Goal: Task Accomplishment & Management: Complete application form

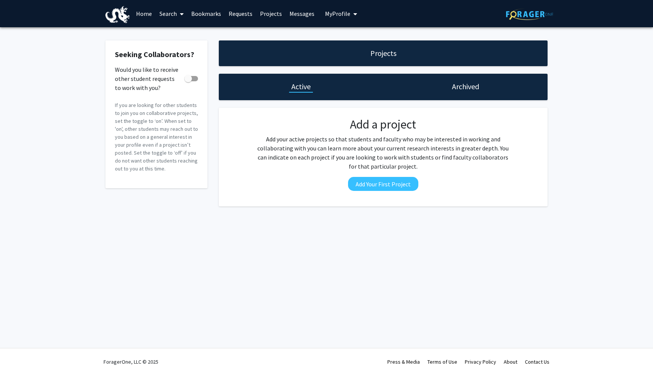
click at [258, 12] on link "Projects" at bounding box center [270, 13] width 29 height 26
click at [271, 12] on link "Projects" at bounding box center [270, 13] width 29 height 26
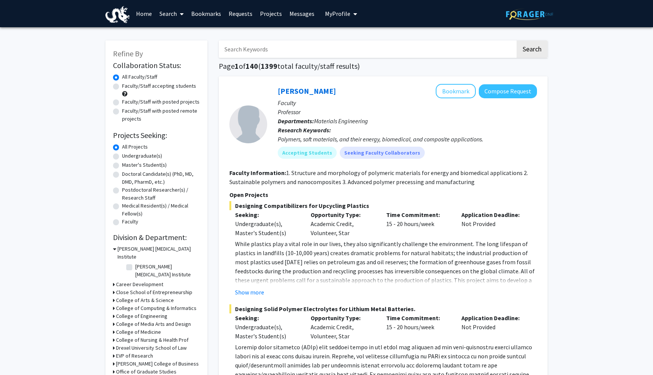
click at [310, 45] on input "Search Keywords" at bounding box center [367, 48] width 297 height 17
type input "zhiwei"
click at [517, 40] on button "Search" at bounding box center [532, 48] width 31 height 17
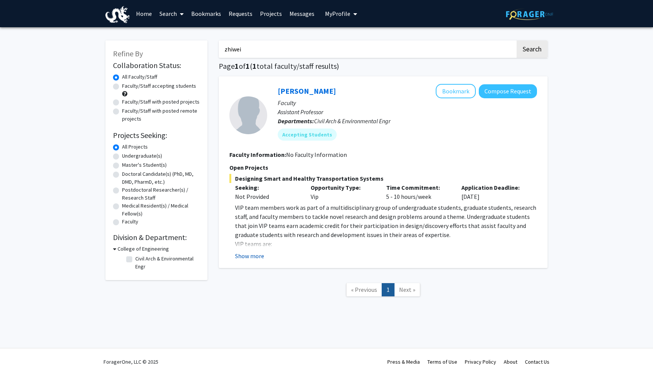
click at [256, 257] on button "Show more" at bounding box center [249, 255] width 29 height 9
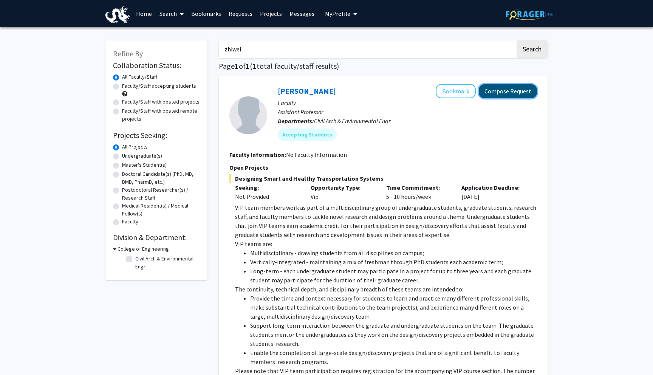
click at [516, 89] on button "Compose Request" at bounding box center [508, 91] width 58 height 14
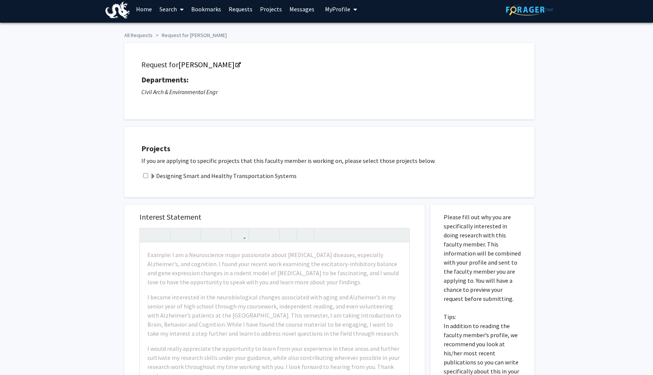
scroll to position [3, 0]
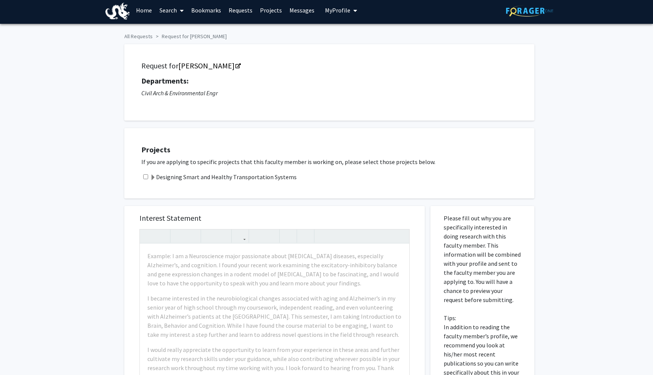
click at [146, 175] on input "checkbox" at bounding box center [145, 176] width 5 height 5
checkbox input "true"
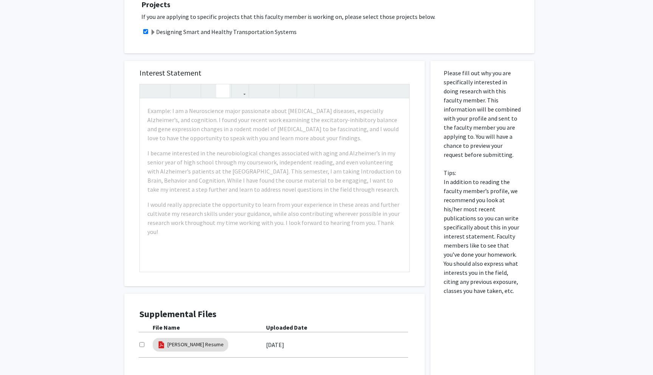
scroll to position [152, 0]
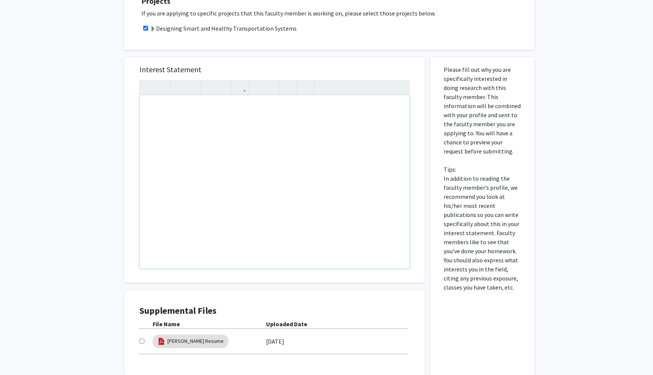
click at [357, 194] on div "Note to users with screen readers: Please press Alt+0 or Option+0 to deactivate…" at bounding box center [275, 181] width 270 height 173
click at [543, 201] on div "All Requests Request for [PERSON_NAME] Request for [PERSON_NAME] Departments: C…" at bounding box center [326, 148] width 653 height 546
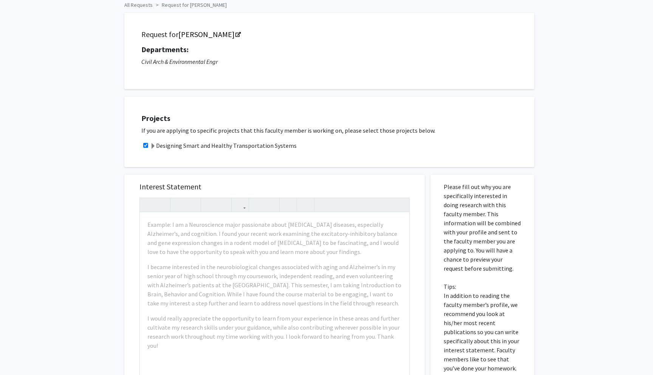
scroll to position [0, 0]
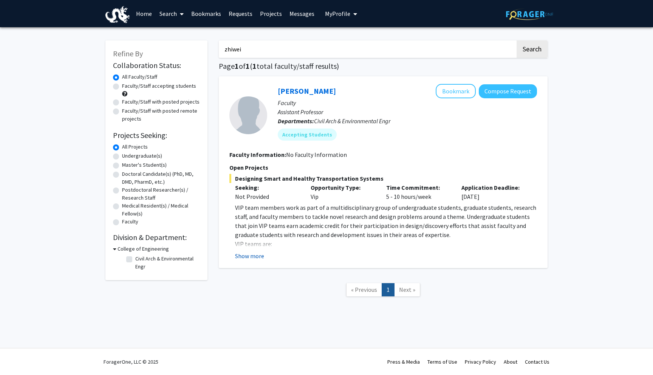
click at [256, 253] on button "Show more" at bounding box center [249, 255] width 29 height 9
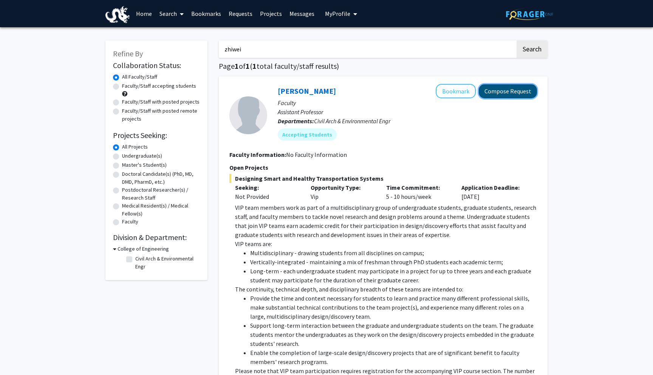
click at [518, 91] on button "Compose Request" at bounding box center [508, 91] width 58 height 14
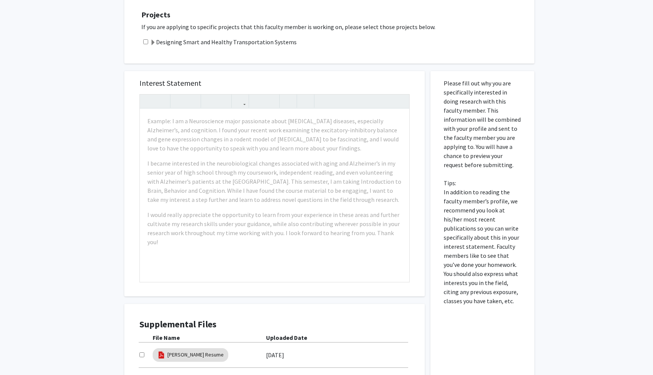
scroll to position [141, 0]
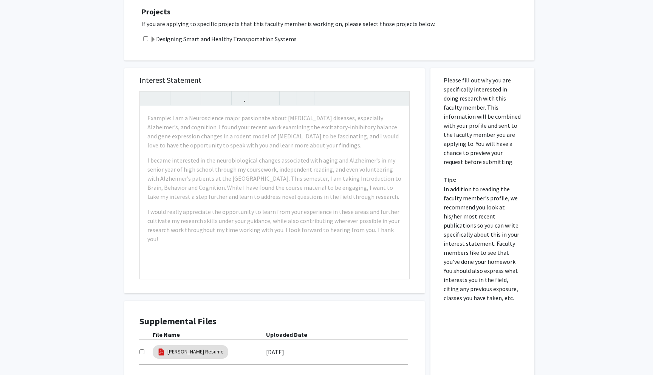
click at [145, 37] on input "checkbox" at bounding box center [145, 38] width 5 height 5
checkbox input "true"
click at [533, 126] on div "Please fill out why you are specifically interested in doing research with this…" at bounding box center [483, 241] width 104 height 347
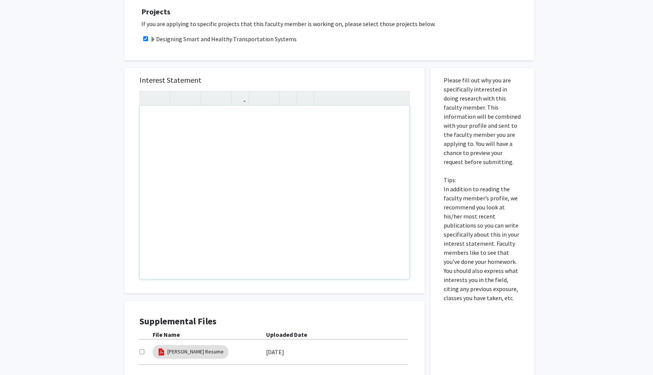
click at [281, 148] on div "Note to users with screen readers: Please press Alt+0 or Option+0 to deactivate…" at bounding box center [275, 192] width 270 height 173
paste div "Note to users with screen readers: Please press Alt+0 or Option+0 to deactivate…"
type textarea "<p>I am a Mechanical Engineering student at [GEOGRAPHIC_DATA] with hands-on exp…"
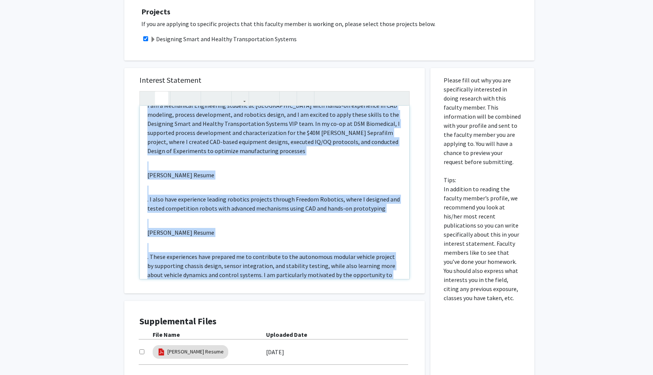
scroll to position [0, 0]
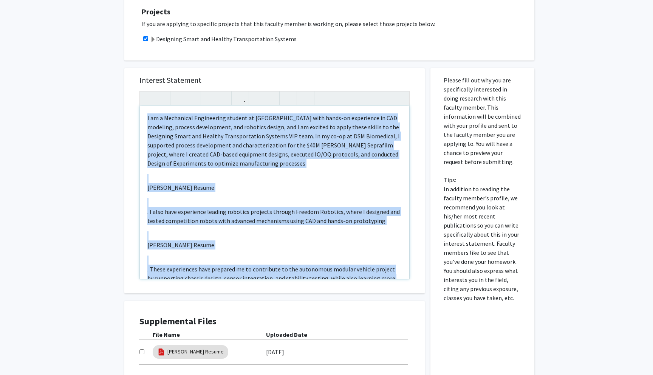
drag, startPoint x: 245, startPoint y: 264, endPoint x: 166, endPoint y: 88, distance: 193.1
click at [166, 88] on div "Interest Statement I am a Mechanical Engineering student at [GEOGRAPHIC_DATA] w…" at bounding box center [274, 180] width 285 height 225
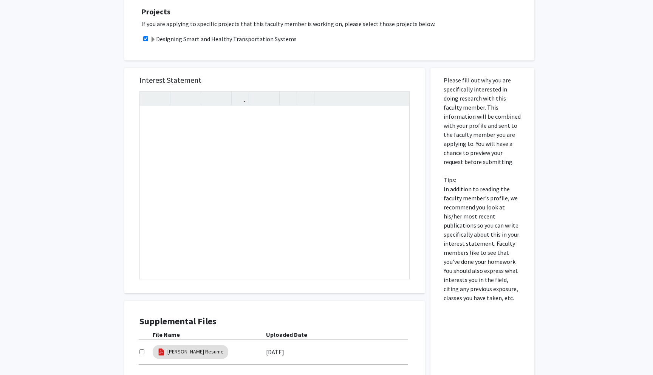
click at [457, 161] on p "Please fill out why you are specifically interested in doing research with this…" at bounding box center [483, 189] width 78 height 227
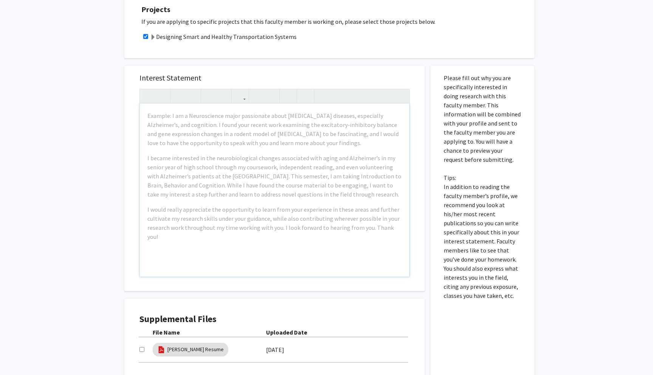
scroll to position [146, 0]
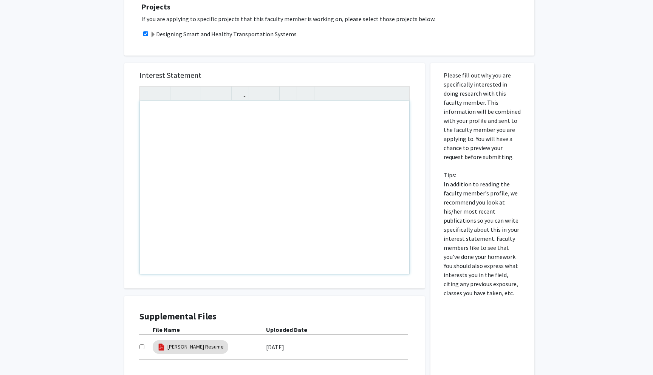
click at [280, 163] on div "Note to users with screen readers: Please press Alt+0 or Option+0 to deactivate…" at bounding box center [275, 187] width 270 height 173
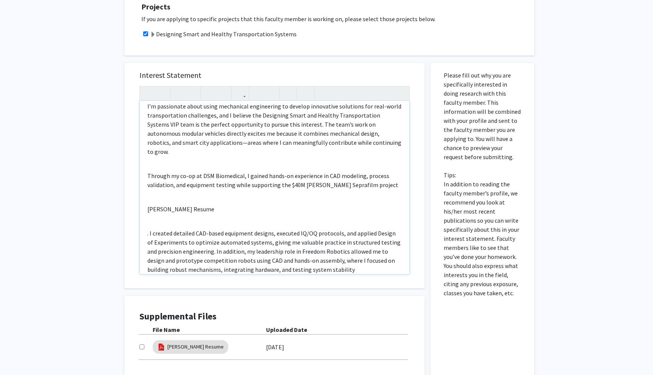
scroll to position [9, 0]
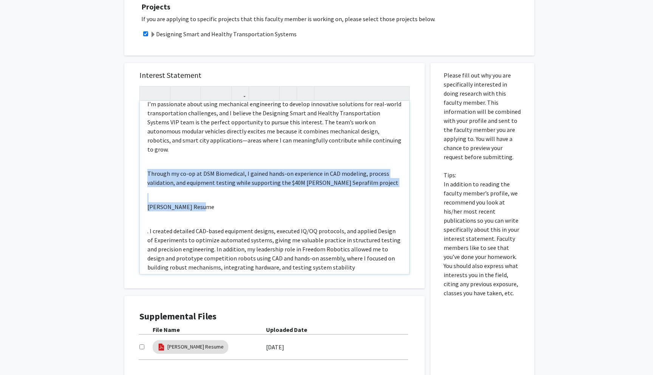
drag, startPoint x: 251, startPoint y: 186, endPoint x: 195, endPoint y: 195, distance: 57.5
click at [195, 195] on div "I’m passionate about using mechanical engineering to develop innovative solutio…" at bounding box center [275, 187] width 270 height 173
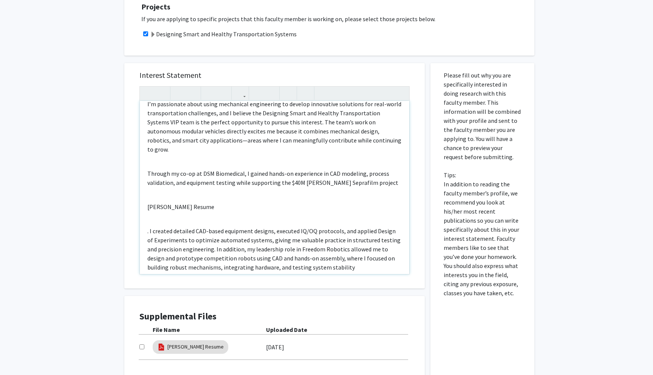
click at [225, 202] on p "[PERSON_NAME] Resume" at bounding box center [274, 206] width 254 height 9
drag, startPoint x: 225, startPoint y: 200, endPoint x: 145, endPoint y: 200, distance: 79.8
click at [145, 200] on div "I’m passionate about using mechanical engineering to develop innovative solutio…" at bounding box center [275, 187] width 270 height 173
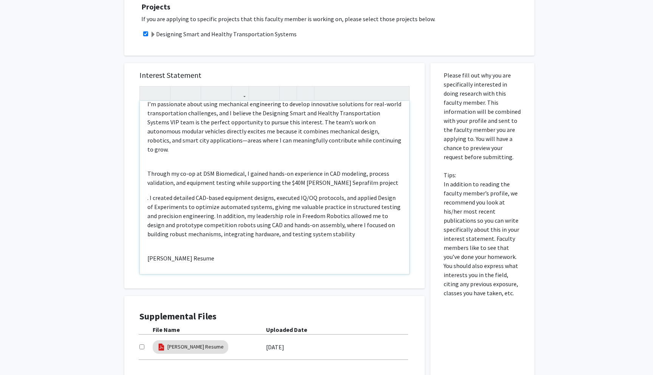
click at [145, 192] on div "I’m passionate about using mechanical engineering to develop innovative solutio…" at bounding box center [275, 187] width 270 height 173
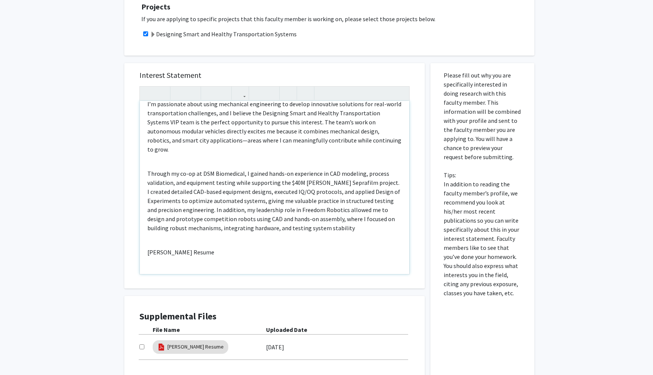
drag, startPoint x: 207, startPoint y: 262, endPoint x: 149, endPoint y: 243, distance: 60.7
click at [149, 243] on div "I’m passionate about using mechanical engineering to develop innovative solutio…" at bounding box center [275, 187] width 270 height 173
click at [144, 230] on div "I’m passionate about using mechanical engineering to develop innovative solutio…" at bounding box center [275, 187] width 270 height 173
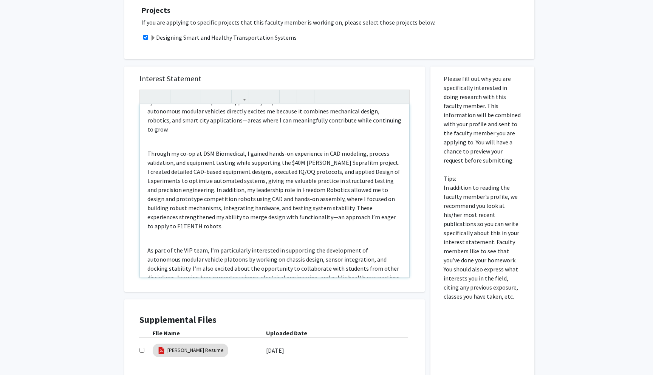
scroll to position [33, 0]
click at [144, 142] on div "I’m passionate about using mechanical engineering to develop innovative solutio…" at bounding box center [275, 190] width 270 height 173
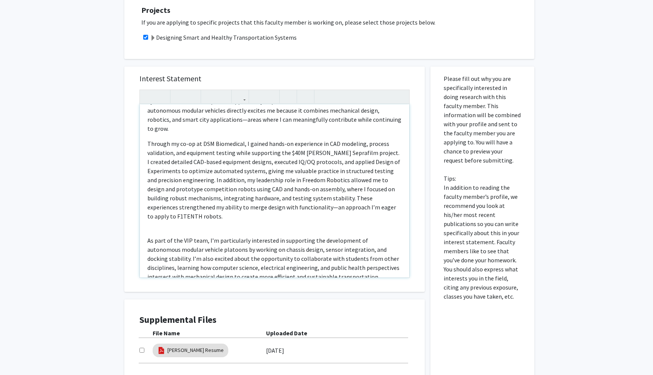
click at [147, 223] on div "I’m passionate about using mechanical engineering to develop innovative solutio…" at bounding box center [275, 190] width 270 height 173
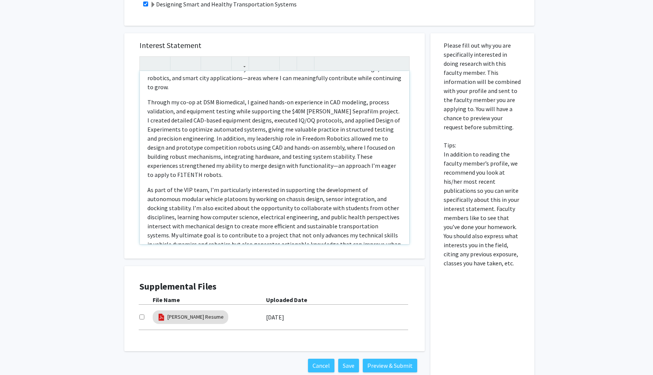
scroll to position [0, 0]
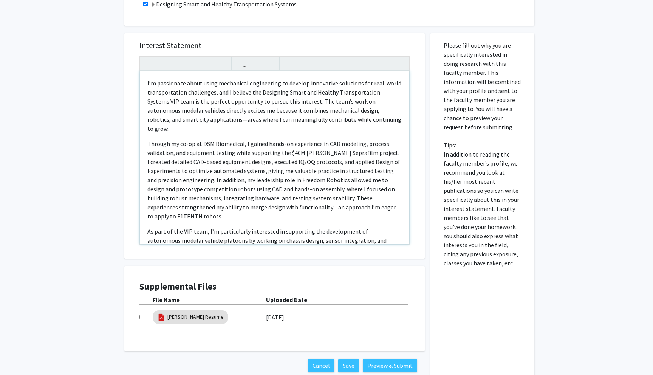
click at [186, 93] on p "I’m passionate about using mechanical engineering to develop innovative solutio…" at bounding box center [274, 106] width 254 height 54
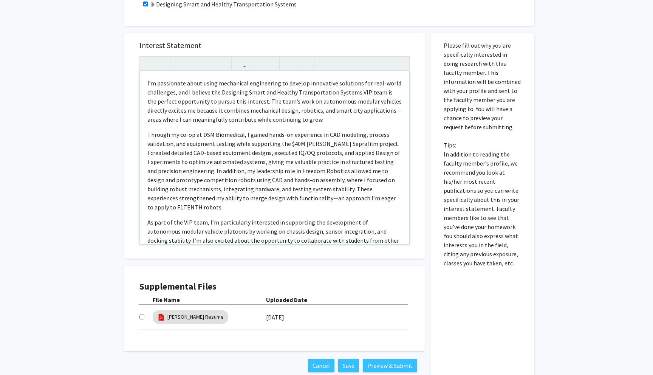
click at [216, 103] on p "I’m passionate about using mechanical engineering to develop innovative solutio…" at bounding box center [274, 101] width 254 height 45
click at [199, 113] on p "I’m passionate about using mechanical engineering to develop innovative solutio…" at bounding box center [274, 101] width 254 height 45
click at [393, 126] on div "I’m passionate about using mechanical engineering to develop innovative solutio…" at bounding box center [275, 157] width 270 height 173
click at [365, 123] on p "I’m passionate about using mechanical engineering to develop innovative solutio…" at bounding box center [274, 101] width 254 height 45
click at [299, 111] on p "I’m passionate about using mechanical engineering to develop innovative solutio…" at bounding box center [274, 101] width 254 height 45
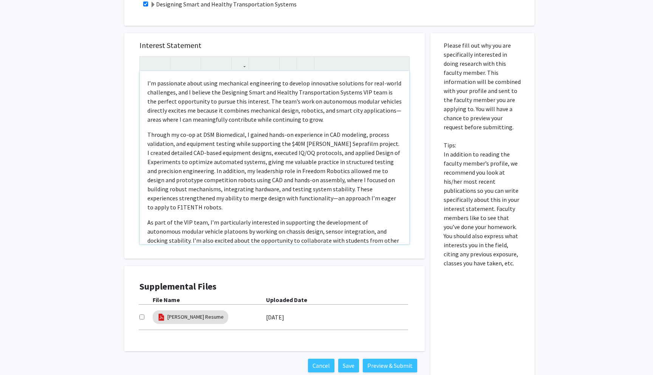
click at [299, 110] on p "I’m passionate about using mechanical engineering to develop innovative solutio…" at bounding box center [274, 101] width 254 height 45
drag, startPoint x: 168, startPoint y: 119, endPoint x: 331, endPoint y: 115, distance: 163.0
click at [331, 115] on p "I’m passionate about using mechanical engineering to develop innovative solutio…" at bounding box center [274, 101] width 254 height 45
click at [200, 129] on div "I’m passionate about using mechanical engineering to develop innovative solutio…" at bounding box center [275, 157] width 270 height 173
drag, startPoint x: 169, startPoint y: 122, endPoint x: 330, endPoint y: 109, distance: 162.4
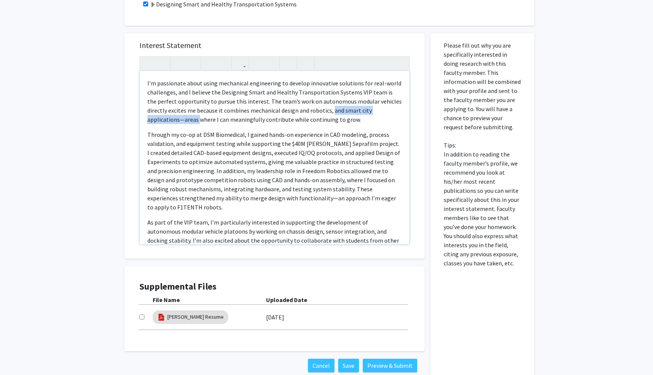
click at [330, 109] on p "I’m passionate about using mechanical engineering to develop innovative solutio…" at bounding box center [274, 101] width 254 height 45
type textarea "<l>I’d sitametcon adipi elits doeiusmodt incididuntu la etdolor magnaaliqu enim…"
click at [344, 136] on p "Through my co-op at DSM Biomedical, I gained hands-on experience in CAD modelin…" at bounding box center [274, 171] width 254 height 82
click at [258, 120] on p "I’m passionate about using mechanical engineering to develop innovative solutio…" at bounding box center [274, 101] width 254 height 45
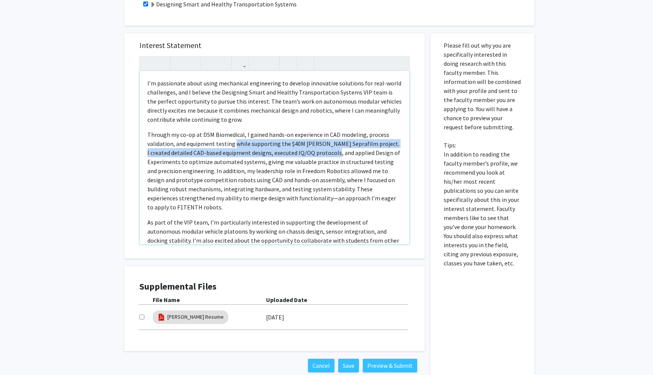
drag, startPoint x: 235, startPoint y: 143, endPoint x: 313, endPoint y: 154, distance: 79.0
click at [313, 154] on p "Through my co-op at DSM Biomedical, I gained hands-on experience in CAD modelin…" at bounding box center [274, 171] width 254 height 82
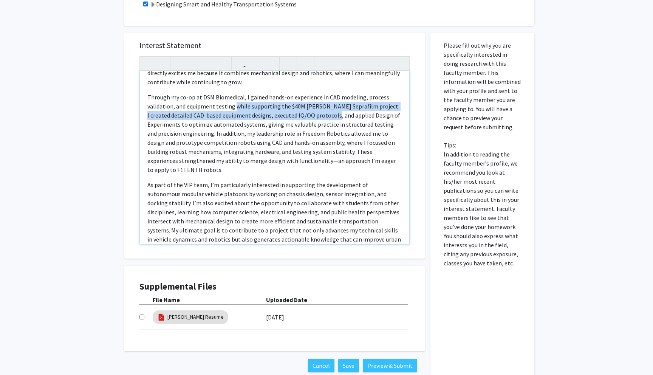
scroll to position [42, 0]
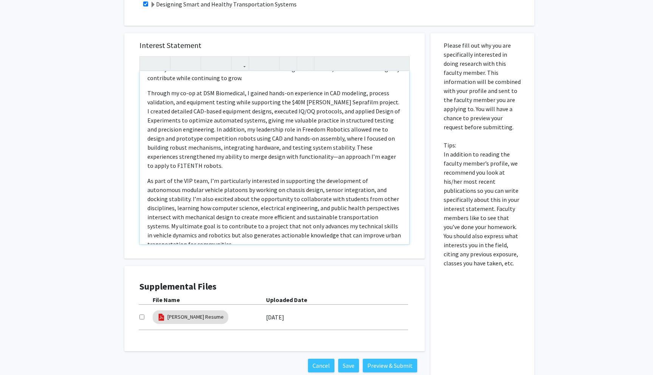
click at [397, 228] on p "As part of the VIP team, I’m particularly interested in supporting the developm…" at bounding box center [274, 212] width 254 height 73
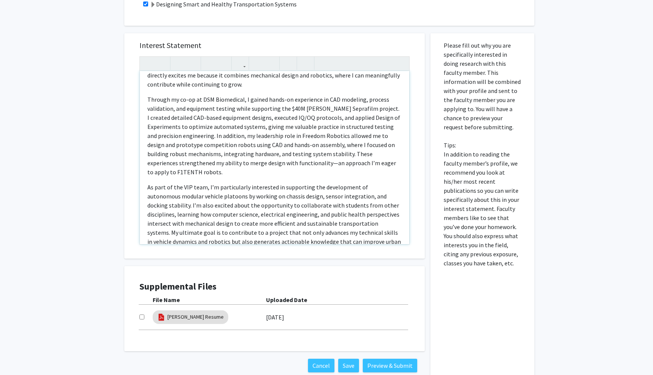
scroll to position [41, 0]
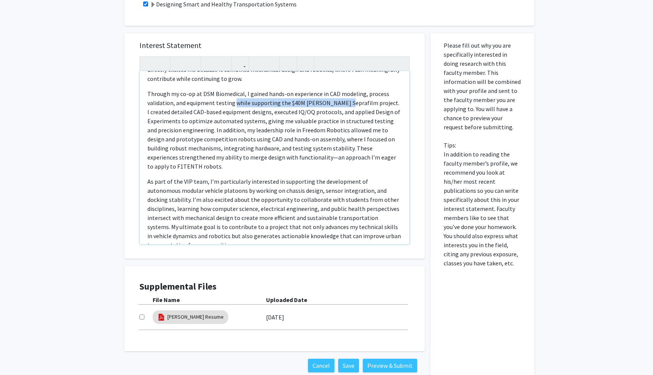
drag, startPoint x: 235, startPoint y: 104, endPoint x: 341, endPoint y: 107, distance: 105.9
click at [341, 107] on p "Through my co-op at DSM Biomedical, I gained hands-on experience in CAD modelin…" at bounding box center [274, 130] width 254 height 82
click at [336, 104] on p "Through my co-op at DSM Biomedical, I gained hands-on experience in CAD modelin…" at bounding box center [274, 130] width 254 height 82
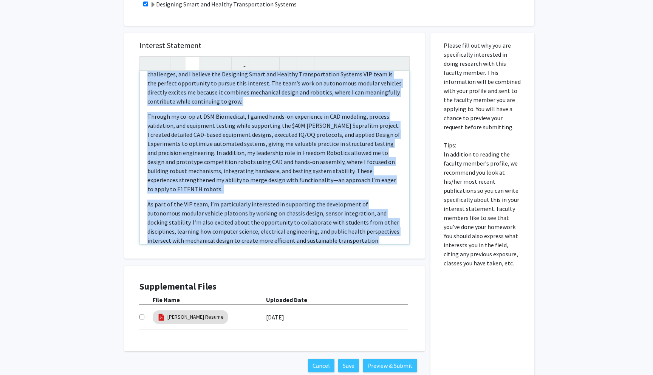
scroll to position [0, 0]
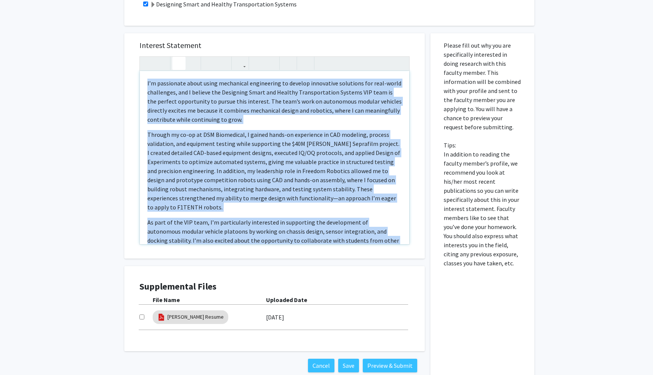
drag, startPoint x: 394, startPoint y: 228, endPoint x: 179, endPoint y: 57, distance: 275.3
click at [179, 57] on div "I’m passionate about using mechanical engineering to develop innovative solutio…" at bounding box center [275, 150] width 270 height 188
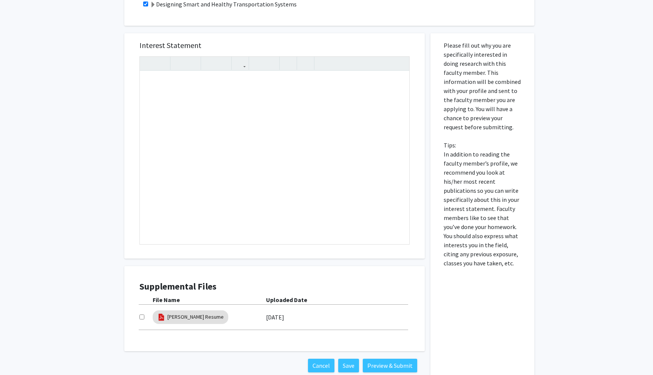
click at [455, 193] on p "Please fill out why you are specifically interested in doing research with this…" at bounding box center [483, 154] width 78 height 227
click at [318, 183] on div "Note to users with screen readers: Please press Alt+0 or Option+0 to deactivate…" at bounding box center [275, 157] width 270 height 173
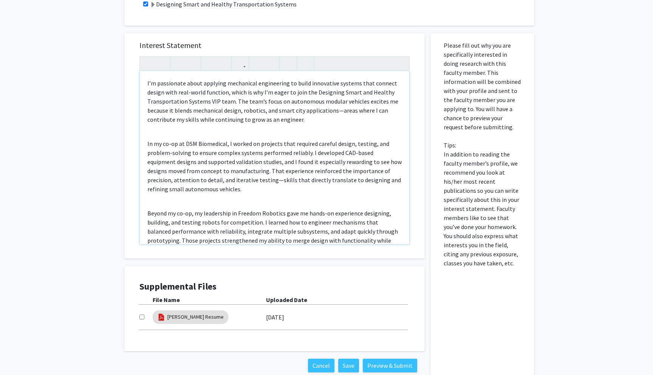
click at [203, 129] on div "I’m passionate about applying mechanical engineering to build innovative system…" at bounding box center [275, 157] width 270 height 173
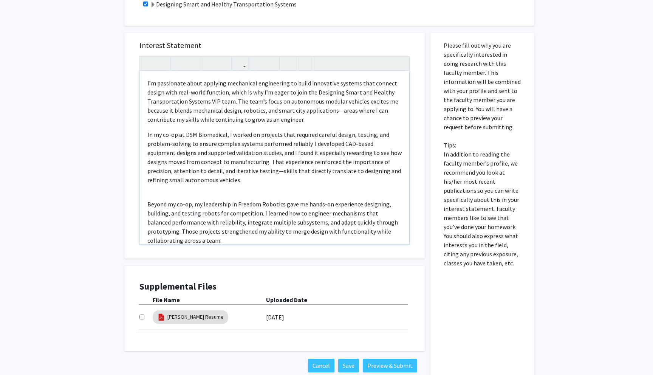
click at [341, 110] on p "I’m passionate about applying mechanical engineering to build innovative system…" at bounding box center [274, 101] width 254 height 45
click at [339, 110] on p "I’m passionate about applying mechanical engineering to build innovative system…" at bounding box center [274, 101] width 254 height 45
click at [348, 142] on p "In my co-op at DSM Biomedical, I worked on projects that required careful desig…" at bounding box center [274, 157] width 254 height 54
click at [167, 196] on div "I’m passionate about applying mechanical engineering to build innovative system…" at bounding box center [275, 157] width 270 height 173
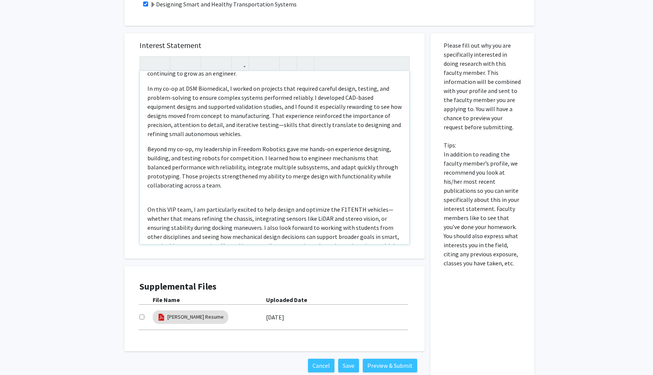
scroll to position [75, 0]
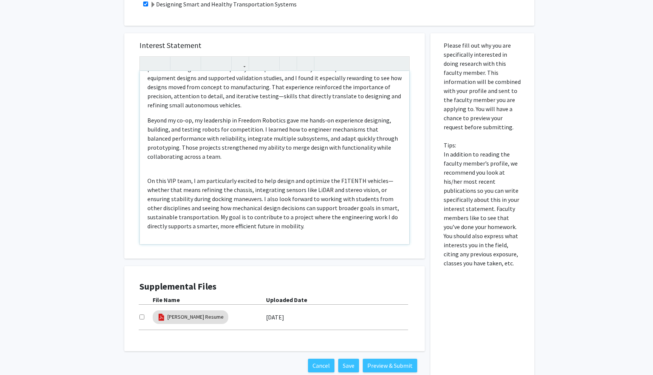
click at [168, 179] on p "On this VIP team, I am particularly excited to help design and optimize the F1T…" at bounding box center [274, 203] width 254 height 54
click at [167, 174] on div "I’m passionate about applying mechanical engineering to build innovative system…" at bounding box center [275, 157] width 270 height 173
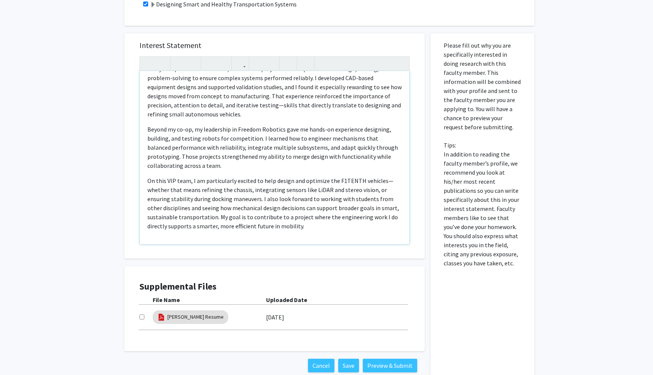
scroll to position [0, 0]
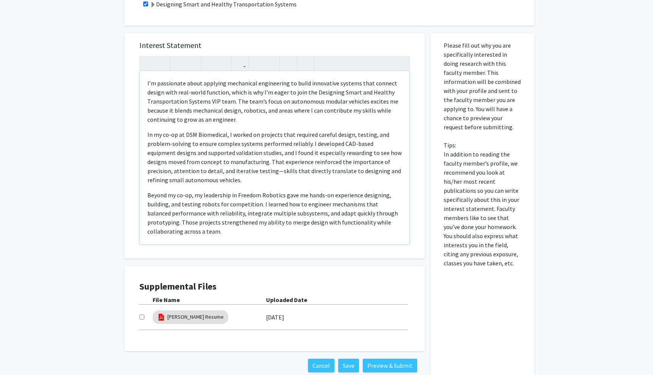
click at [333, 135] on p "In my co-op at DSM Biomedical, I worked on projects that required careful desig…" at bounding box center [274, 157] width 254 height 54
click at [359, 134] on p "In my co-op at DSM Biomedical, I worked on projects that required complex desig…" at bounding box center [274, 157] width 254 height 54
click at [358, 135] on p "In my co-op at DSM Biomedical, I worked on projects that required complex desig…" at bounding box center [274, 157] width 254 height 54
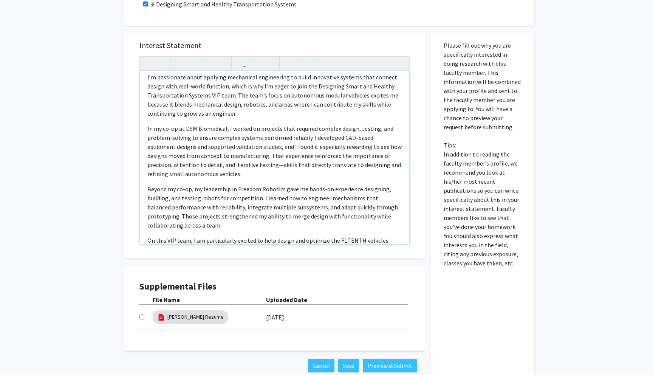
scroll to position [10, 0]
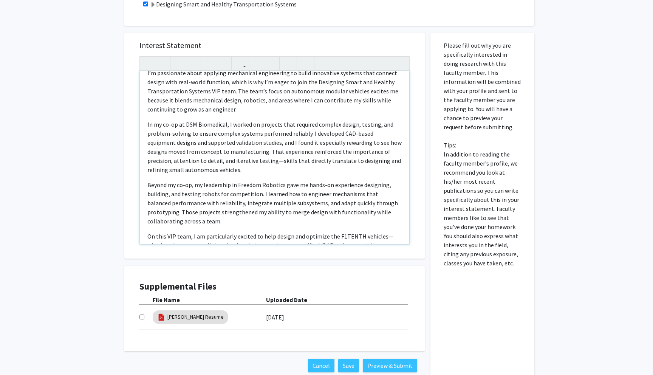
click at [239, 134] on p "In my co-op at DSM Biomedical, I worked on projects that required complex desig…" at bounding box center [274, 147] width 254 height 54
click at [237, 134] on p "In my co-op at DSM Biomedical, I worked on projects that required complex desig…" at bounding box center [274, 147] width 254 height 54
drag, startPoint x: 306, startPoint y: 133, endPoint x: 215, endPoint y: 134, distance: 91.5
click at [215, 134] on p "In my co-op at DSM Biomedical, I worked on projects that required complex desig…" at bounding box center [274, 147] width 254 height 54
click at [254, 167] on p "In my co-op at DSM Biomedical, I worked on projects that required complex desig…" at bounding box center [274, 147] width 254 height 54
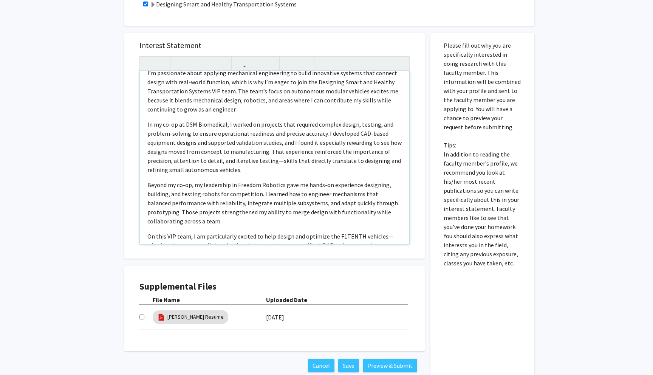
click at [387, 132] on p "In my co-op at DSM Biomedical, I worked on projects that required complex desig…" at bounding box center [274, 147] width 254 height 54
click at [167, 144] on p "In my co-op at DSM Biomedical, I worked on projects that required complex desig…" at bounding box center [274, 147] width 254 height 54
click at [206, 142] on p "In my co-op at DSM Biomedical, I worked on projects that required complex desig…" at bounding box center [274, 147] width 254 height 54
click at [204, 144] on p "In my co-op at DSM Biomedical, I worked on projects that required complex desig…" at bounding box center [274, 147] width 254 height 54
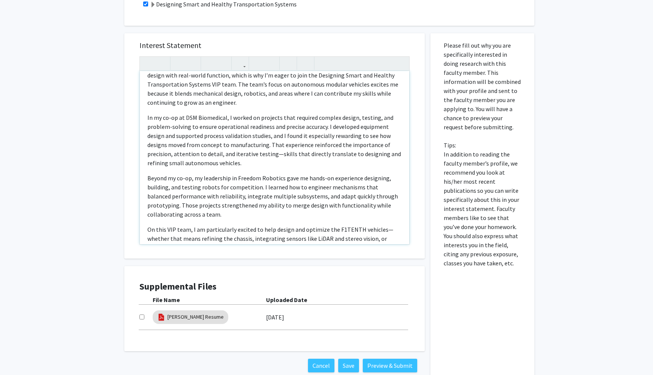
scroll to position [21, 0]
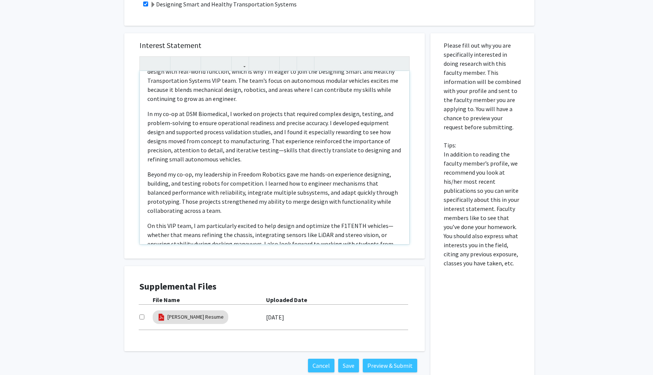
click at [200, 142] on p "In my co-op at DSM Biomedical, I worked on projects that required complex desig…" at bounding box center [274, 136] width 254 height 54
click at [282, 150] on p "In my co-op at DSM Biomedical, I worked on projects that required complex desig…" at bounding box center [274, 136] width 254 height 54
click at [253, 150] on p "In my co-op at DSM Biomedical, I worked on projects that required complex desig…" at bounding box center [274, 136] width 254 height 54
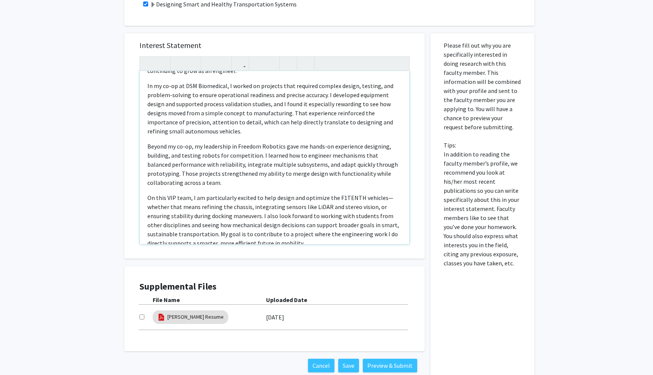
scroll to position [50, 0]
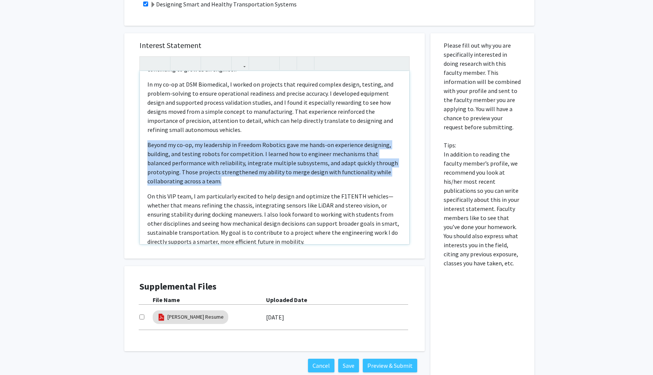
drag, startPoint x: 175, startPoint y: 182, endPoint x: 143, endPoint y: 144, distance: 50.4
click at [143, 144] on div "I’m passionate about applying mechanical engineering to build innovative system…" at bounding box center [275, 157] width 270 height 173
copy p "Beyond my co-op, my leadership in Freedom Robotics gave me hands-on experience …"
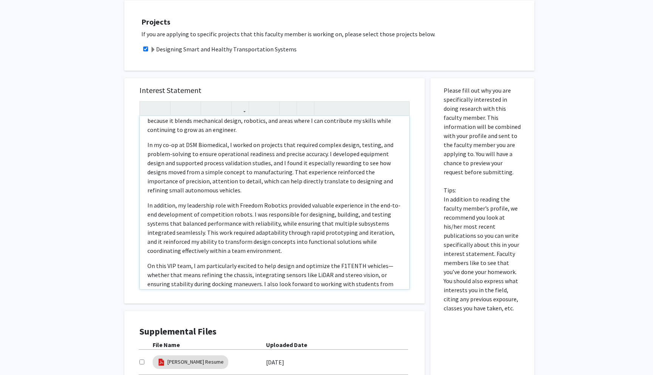
scroll to position [0, 0]
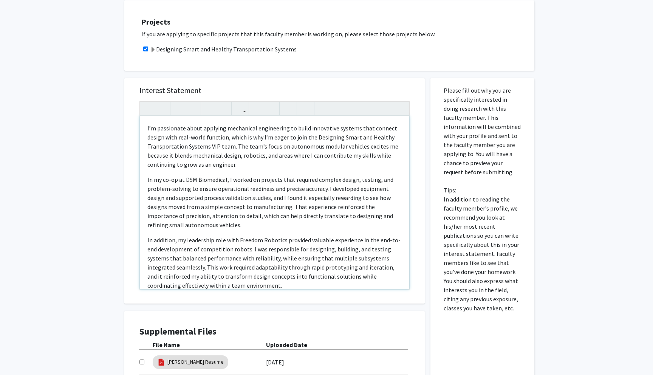
click at [403, 101] on div "I’m passionate about applying mechanical engineering to build innovative system…" at bounding box center [275, 195] width 270 height 188
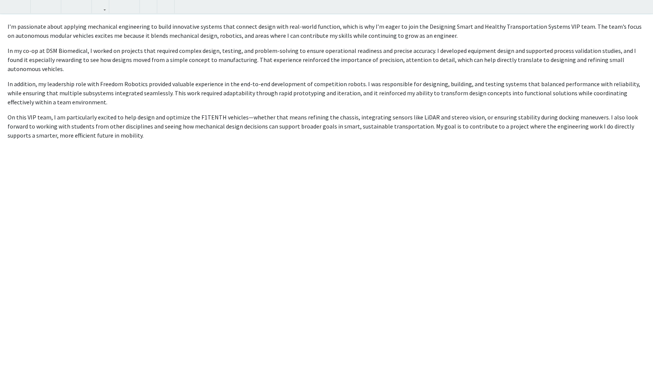
click at [332, 86] on p "In addition, my leadership role with Freedom Robotics provided valuable experie…" at bounding box center [327, 92] width 638 height 27
drag, startPoint x: 151, startPoint y: 84, endPoint x: 6, endPoint y: 85, distance: 145.2
click at [5, 85] on div "I’m passionate about applying mechanical engineering to build innovative system…" at bounding box center [326, 194] width 653 height 361
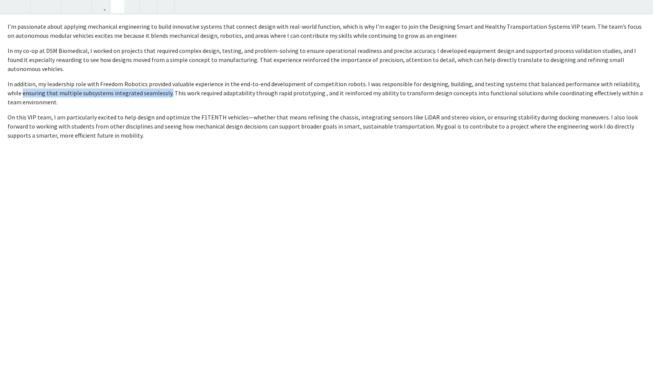
copy p "ensuring that multiple subsystems integrated seamlessly."
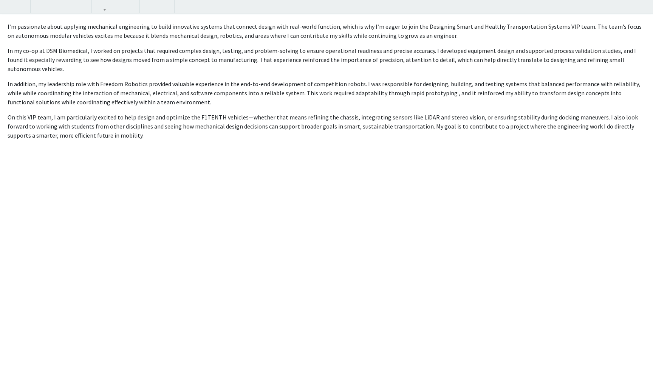
click at [261, 85] on p "In addition, my leadership role with Freedom Robotics provided valuable experie…" at bounding box center [327, 92] width 638 height 27
type textarea "<l>I’d sitametcon adipi elitsedd eiusmodtem incididuntu la etdol magnaaliqu eni…"
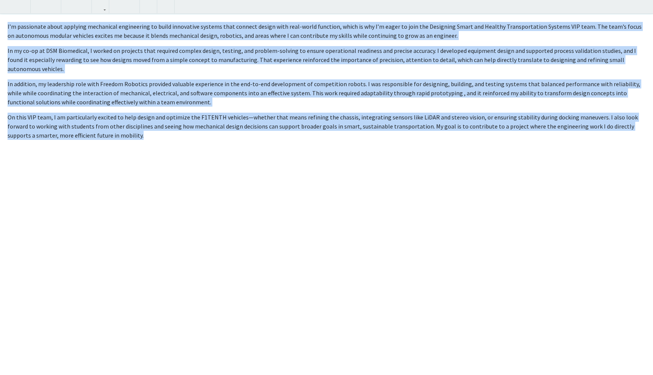
drag, startPoint x: 121, startPoint y: 131, endPoint x: 2, endPoint y: 25, distance: 160.2
click at [2, 25] on div "I’m passionate about applying mechanical engineering to build innovative system…" at bounding box center [326, 194] width 653 height 361
copy div "L’i dolorsitam conse adipisci elitseddoe temporincid ut labor etdolorema aliqua…"
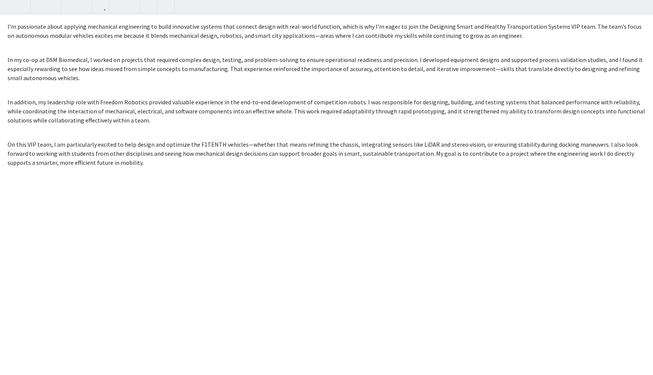
click at [7, 61] on div "I’m passionate about applying mechanical engineering to build innovative system…" at bounding box center [326, 194] width 653 height 361
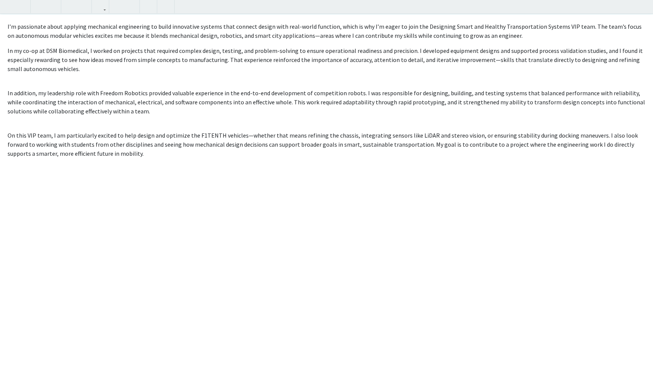
click at [4, 93] on div "I’m passionate about applying mechanical engineering to build innovative system…" at bounding box center [326, 194] width 653 height 361
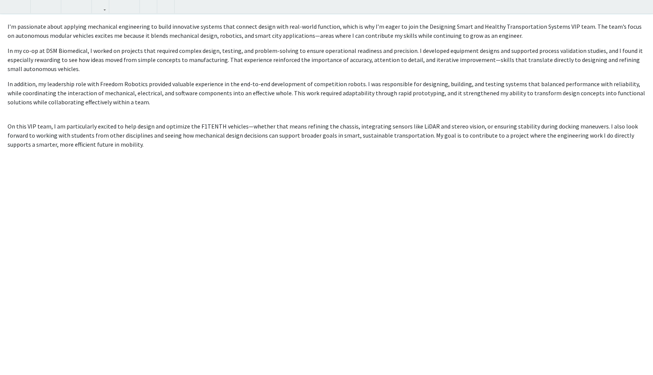
click at [4, 133] on div "I’m passionate about applying mechanical engineering to build innovative system…" at bounding box center [326, 194] width 653 height 361
click at [5, 125] on div "I’m passionate about applying mechanical engineering to build innovative system…" at bounding box center [326, 194] width 653 height 361
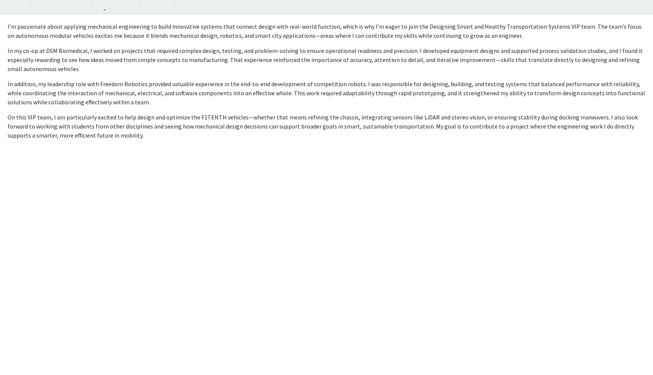
click at [306, 36] on p "I’m passionate about applying mechanical engineering to build innovative system…" at bounding box center [327, 31] width 638 height 18
type textarea "<l>I’d sitametcon adipi elitsedd eiusmodtem incididuntu la etdol magnaaliqu eni…"
click at [647, 11] on div "All Requests Request for [PERSON_NAME] Request for [PERSON_NAME] Departments: C…" at bounding box center [326, 124] width 653 height 456
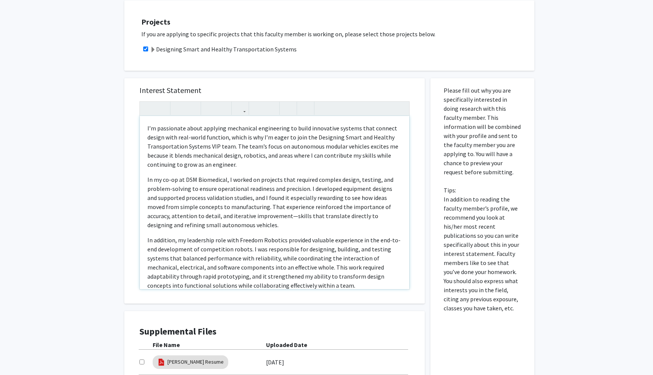
scroll to position [75, 0]
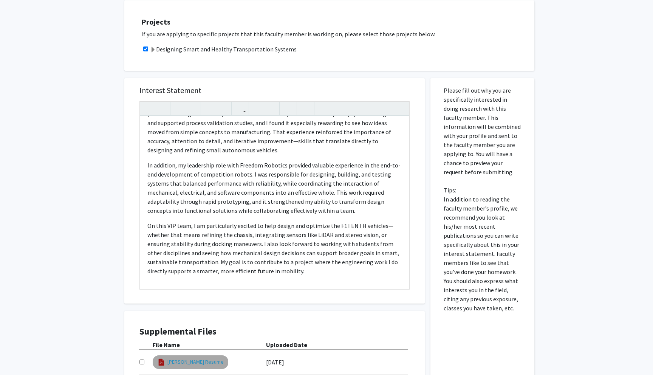
click at [208, 363] on link "[PERSON_NAME] Resume" at bounding box center [195, 362] width 56 height 8
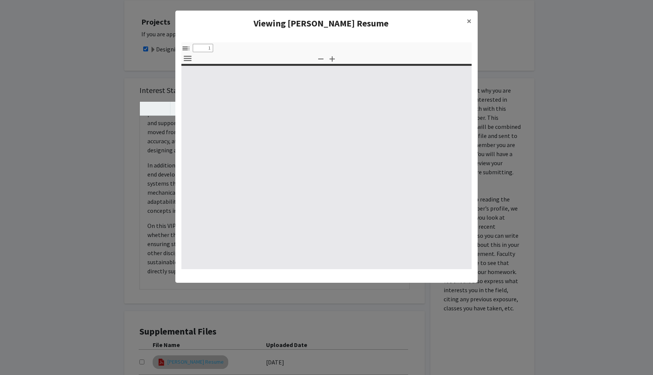
select select "custom"
type input "0"
select select "custom"
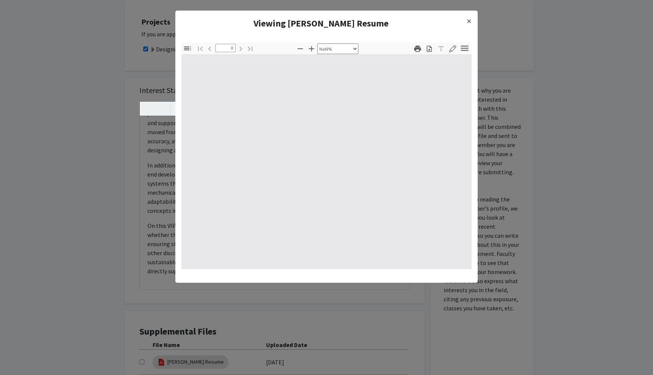
type input "1"
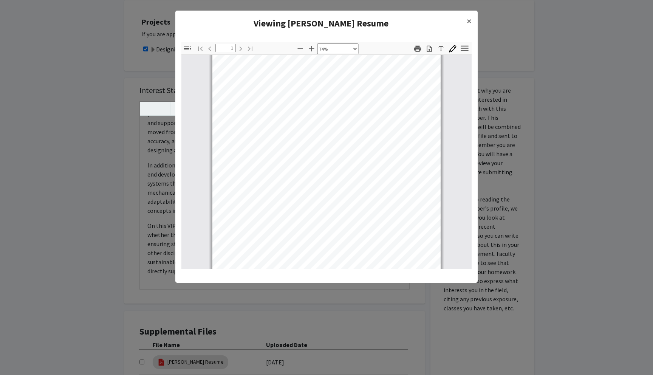
scroll to position [0, 0]
select select "custom"
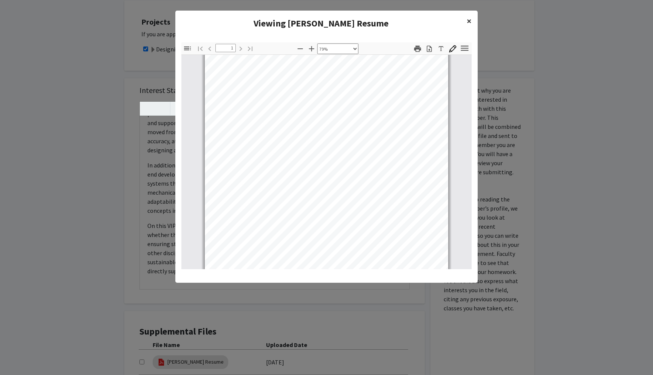
click at [470, 24] on span "×" at bounding box center [469, 21] width 5 height 12
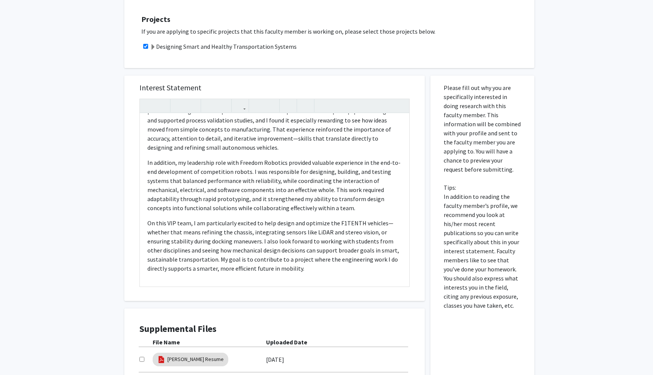
scroll to position [221, 0]
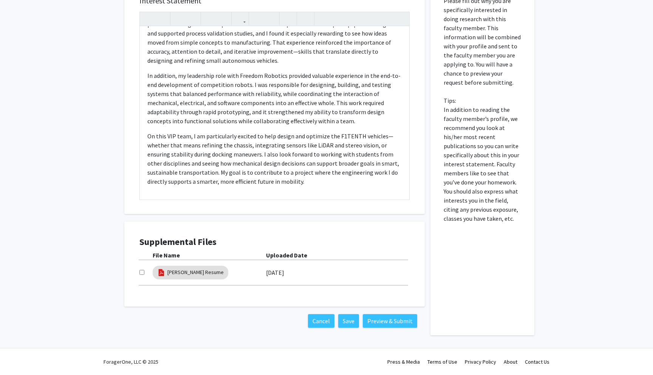
click at [141, 273] on input "checkbox" at bounding box center [142, 272] width 5 height 5
checkbox input "false"
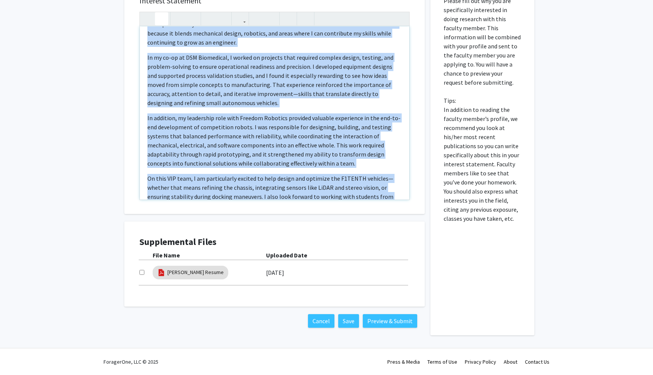
scroll to position [0, 0]
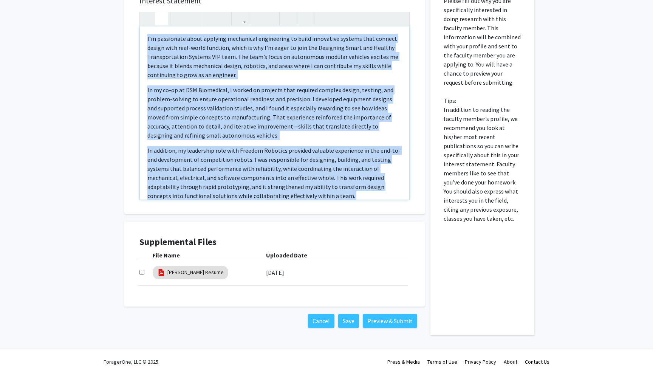
drag, startPoint x: 304, startPoint y: 185, endPoint x: 160, endPoint y: 14, distance: 223.2
click at [160, 14] on div "I’m passionate about applying mechanical engineering to build innovative system…" at bounding box center [275, 106] width 270 height 188
copy div "L’i dolorsitam conse adipisci elitseddoe temporincid ut labor etdolorema aliqua…"
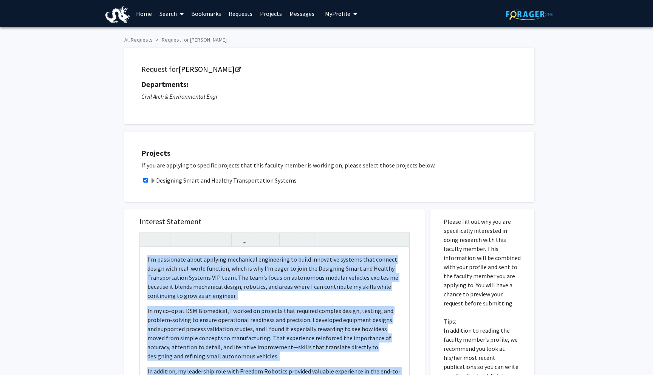
click at [327, 13] on span "My Profile" at bounding box center [337, 14] width 25 height 8
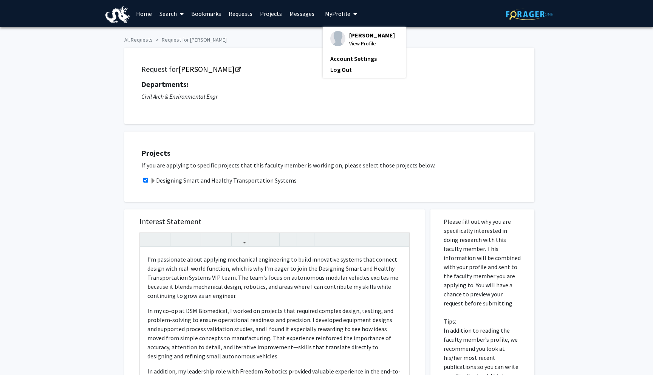
click at [351, 37] on span "[PERSON_NAME]" at bounding box center [372, 35] width 46 height 8
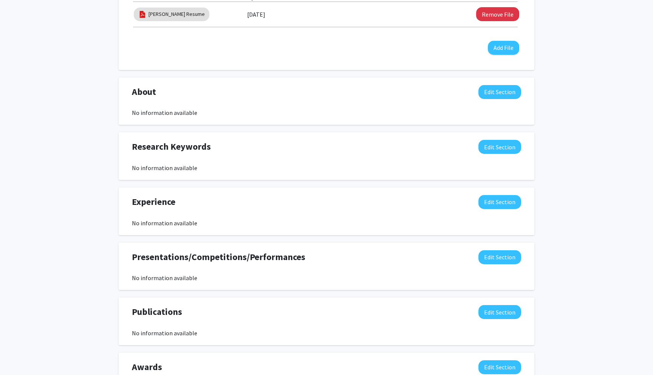
scroll to position [231, 0]
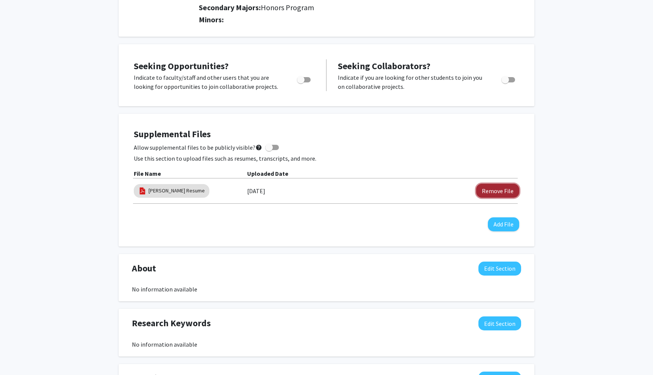
click at [483, 189] on button "Remove File" at bounding box center [497, 191] width 43 height 14
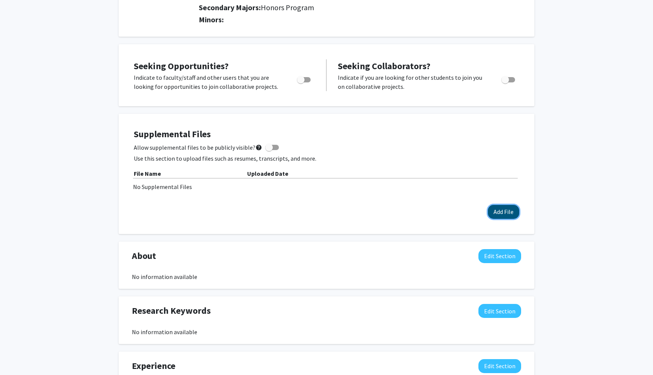
click at [505, 212] on button "Add File" at bounding box center [503, 212] width 31 height 14
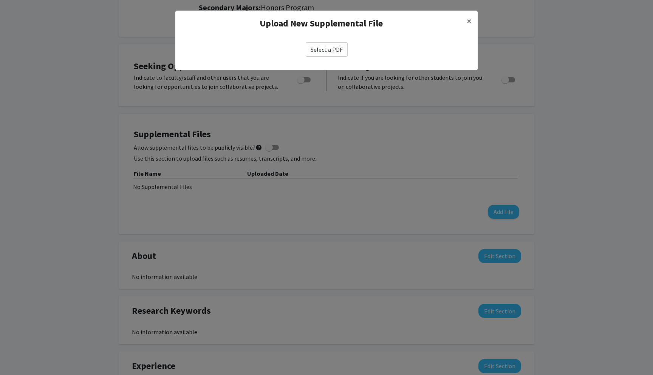
click at [327, 47] on label "Select a PDF" at bounding box center [327, 49] width 42 height 14
click at [0, 0] on input "Select a PDF" at bounding box center [0, 0] width 0 height 0
select select "custom"
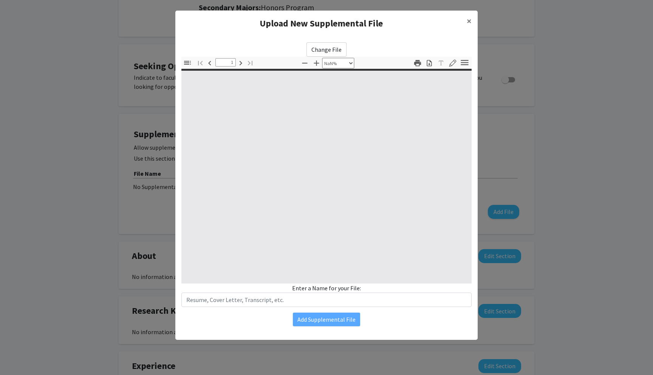
type input "0"
select select "custom"
type input "1"
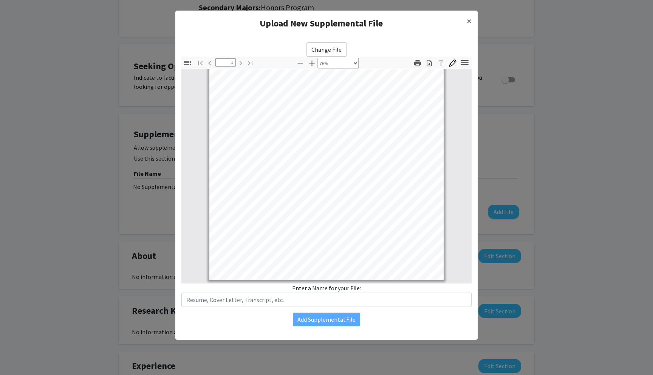
scroll to position [146, 0]
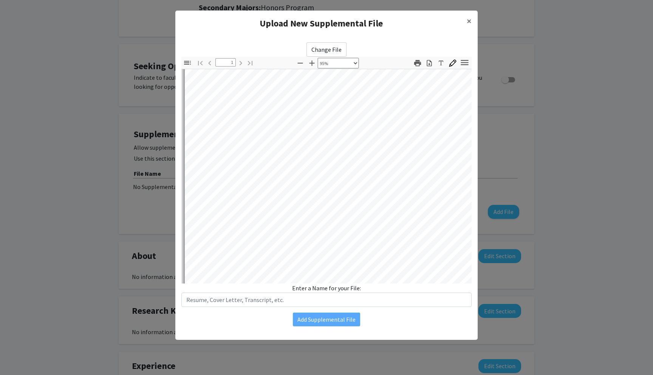
select select "custom"
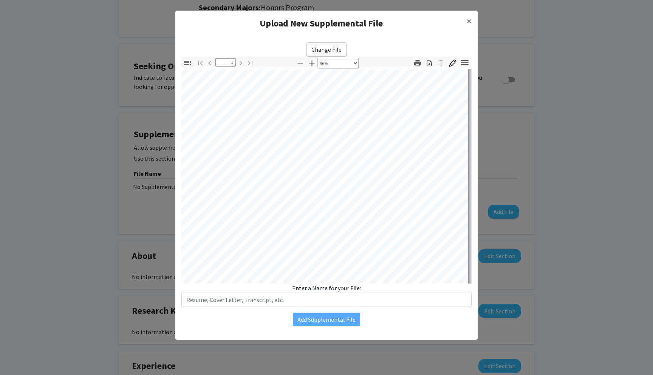
scroll to position [0, 12]
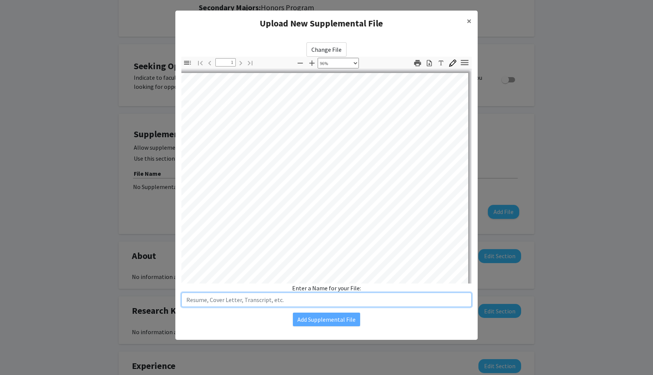
click at [350, 303] on input "text" at bounding box center [326, 300] width 290 height 14
type input "[PERSON_NAME] Resume"
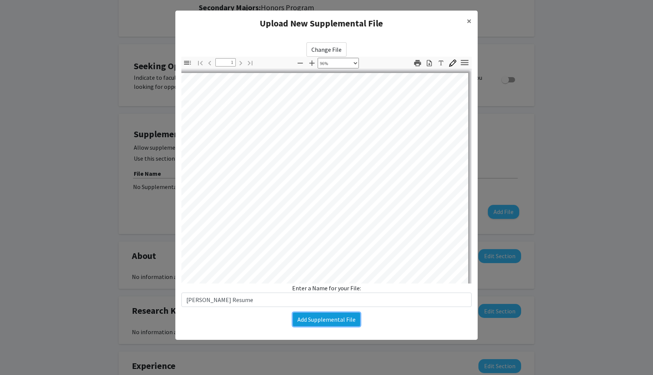
click at [307, 320] on button "Add Supplemental File" at bounding box center [326, 320] width 67 height 14
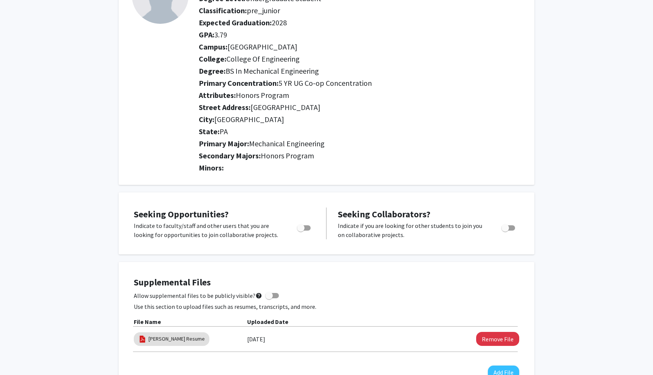
scroll to position [0, 0]
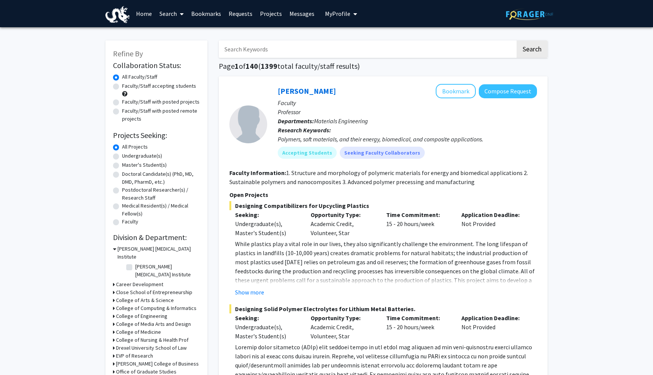
click at [285, 54] on input "Search Keywords" at bounding box center [367, 48] width 297 height 17
type input "zhiwei"
click at [522, 54] on button "Search" at bounding box center [532, 48] width 31 height 17
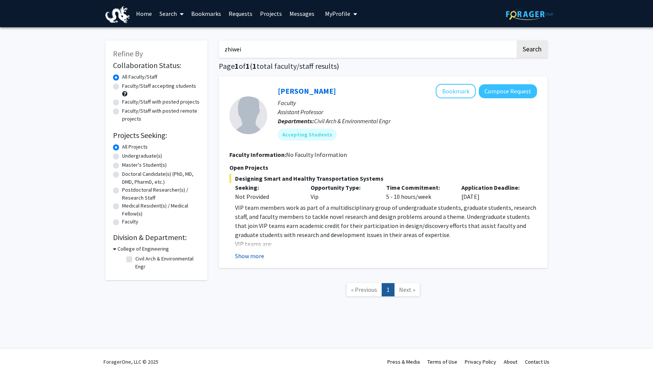
click at [254, 255] on button "Show more" at bounding box center [249, 255] width 29 height 9
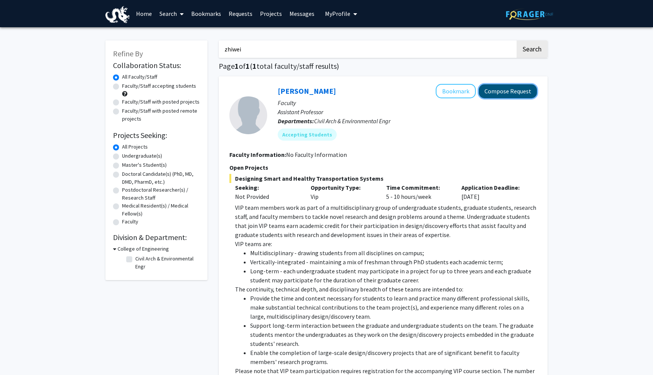
click at [514, 91] on button "Compose Request" at bounding box center [508, 91] width 58 height 14
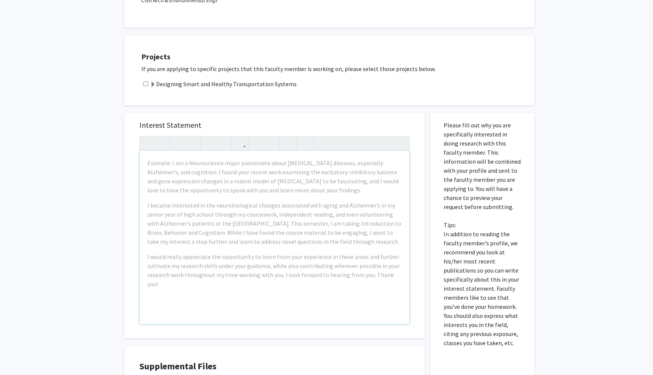
scroll to position [97, 0]
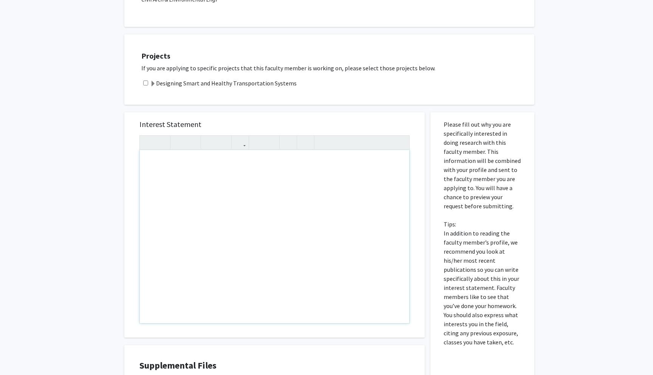
click at [272, 189] on div "Note to users with screen readers: Please press Alt+0 or Option+0 to deactivate…" at bounding box center [275, 236] width 270 height 173
paste div "Note to users with screen readers: Please press Alt+0 or Option+0 to deactivate…"
type textarea "<p>I am passionate about applying mechanical engineering to build innovative sy…"
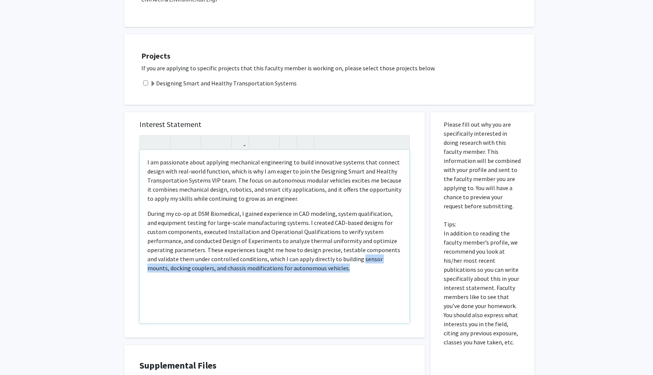
drag, startPoint x: 285, startPoint y: 264, endPoint x: 298, endPoint y: 261, distance: 12.9
click at [298, 261] on p "During my co-op at DSM Biomedical, I gained experience in CAD modeling, system …" at bounding box center [274, 241] width 254 height 64
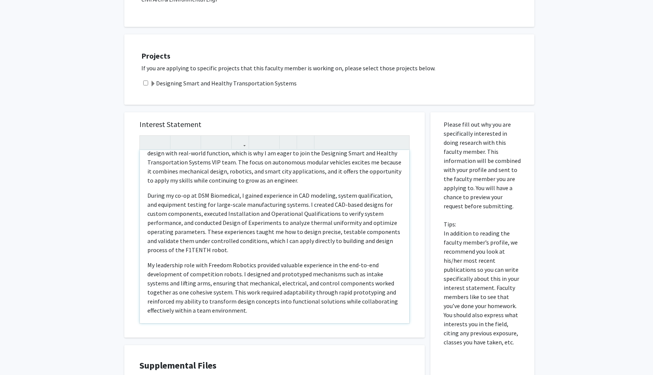
scroll to position [23, 0]
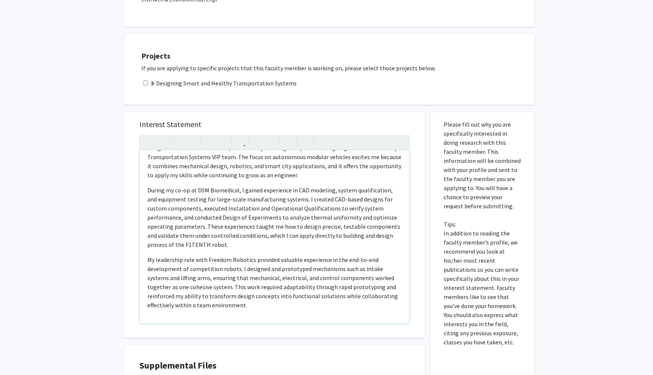
click at [186, 279] on p "My leadership role with Freedom Robotics provided valuable experience in the en…" at bounding box center [274, 282] width 254 height 54
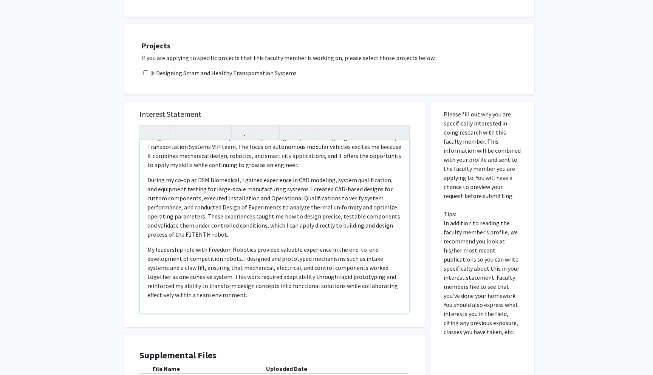
click at [219, 293] on p "My leadership role with Freedom Robotics provided valuable experience in the en…" at bounding box center [274, 272] width 254 height 54
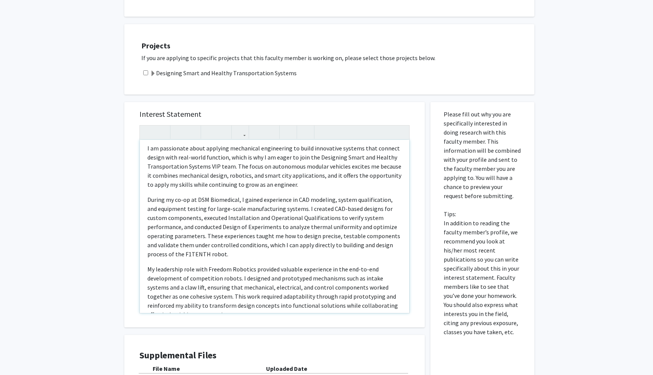
scroll to position [0, 0]
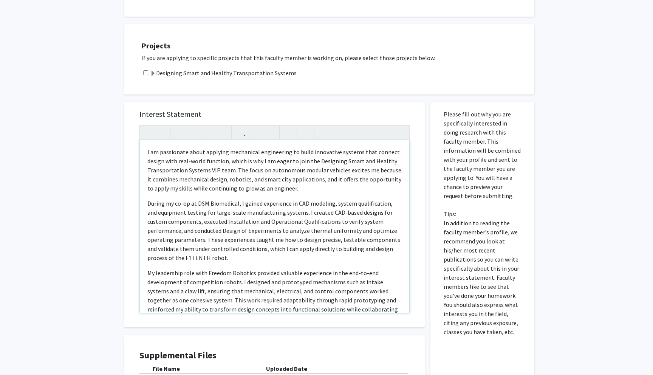
click at [219, 213] on p "During my co-op at DSM Biomedical, I gained experience in CAD modeling, system …" at bounding box center [274, 231] width 254 height 64
click at [189, 161] on p "I am passionate about applying mechanical engineering to build innovative syste…" at bounding box center [274, 169] width 254 height 45
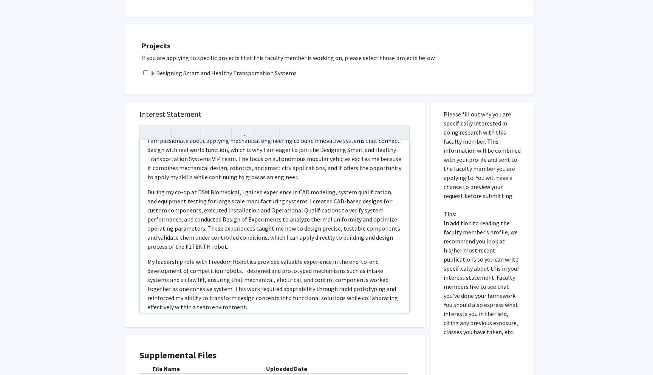
scroll to position [11, 0]
click at [334, 170] on p "I am passionate about applying mechanical engineering to build innovative syste…" at bounding box center [274, 158] width 254 height 45
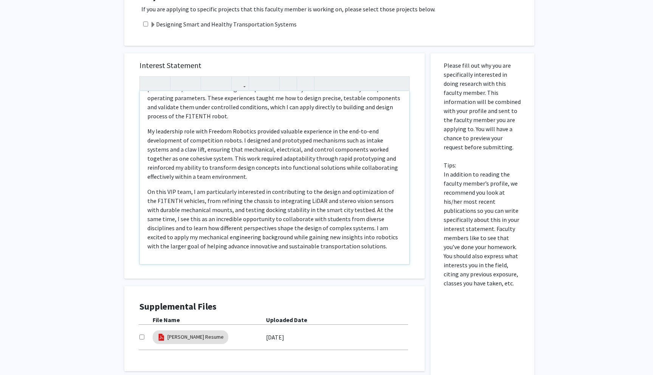
scroll to position [157, 0]
click at [228, 201] on p "On this VIP team, I am particularly interested in contributing to the design an…" at bounding box center [274, 219] width 254 height 64
click at [167, 211] on p "On this VIP team, I am particularly interested in contributing to the design an…" at bounding box center [274, 219] width 254 height 64
click at [301, 220] on p "On this VIP team, I am particularly interested in contributing to the design an…" at bounding box center [274, 219] width 254 height 64
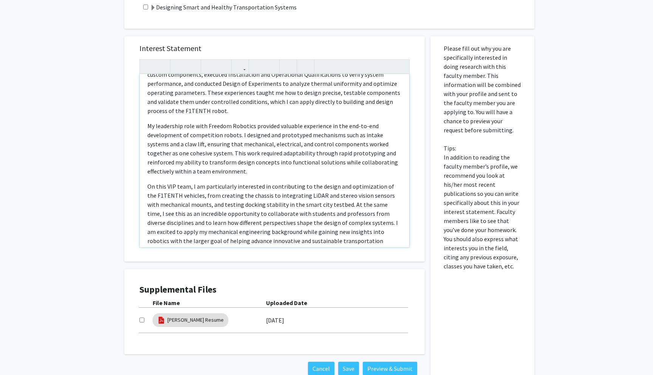
scroll to position [131, 0]
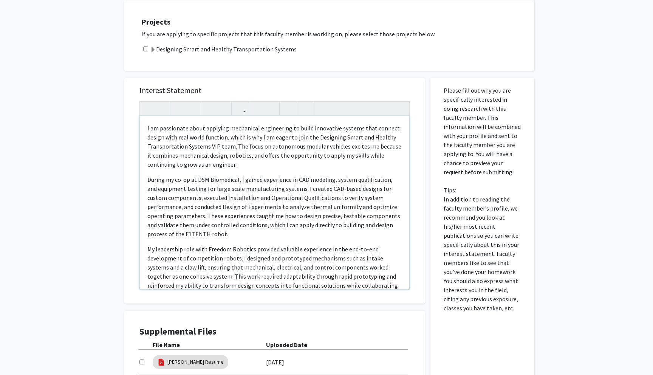
click at [402, 101] on div "I am passionate about applying mechanical engineering to build innovative syste…" at bounding box center [275, 195] width 270 height 188
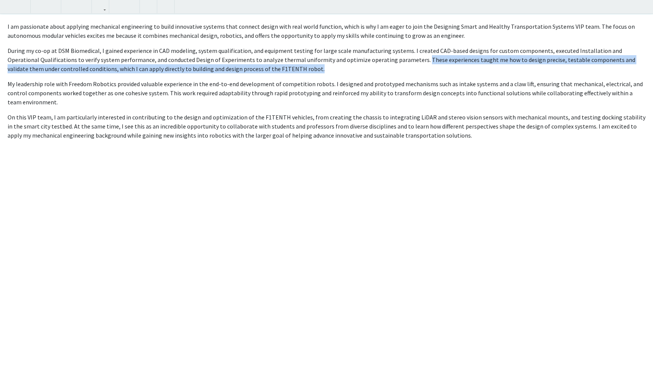
drag, startPoint x: 383, startPoint y: 59, endPoint x: 263, endPoint y: 72, distance: 120.5
click at [263, 72] on p "During my co-op at DSM Biomedical, I gained experience in CAD modeling, system …" at bounding box center [327, 59] width 638 height 27
copy p "These experiences taught me how to design precise, testable components and vali…"
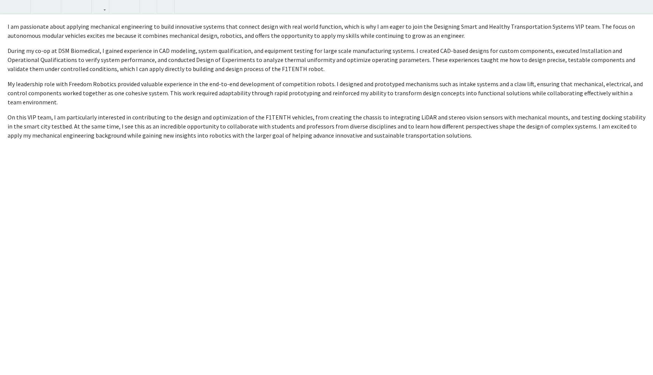
click at [343, 57] on p "During my co-op at DSM Biomedical, I gained experience in CAD modeling, system …" at bounding box center [327, 59] width 638 height 27
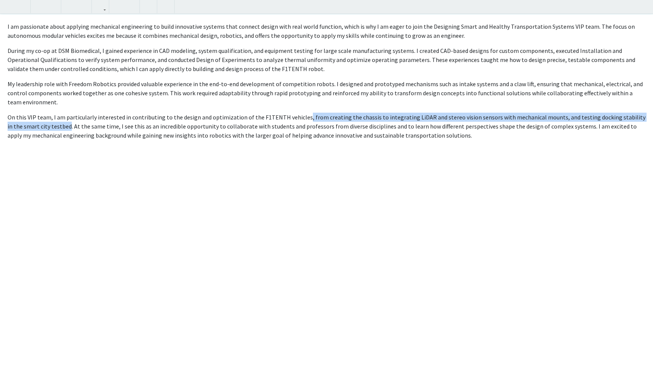
drag, startPoint x: 298, startPoint y: 110, endPoint x: 53, endPoint y: 116, distance: 245.1
click at [53, 116] on p "On this VIP team, I am particularly interested in contributing to the design an…" at bounding box center [327, 126] width 638 height 27
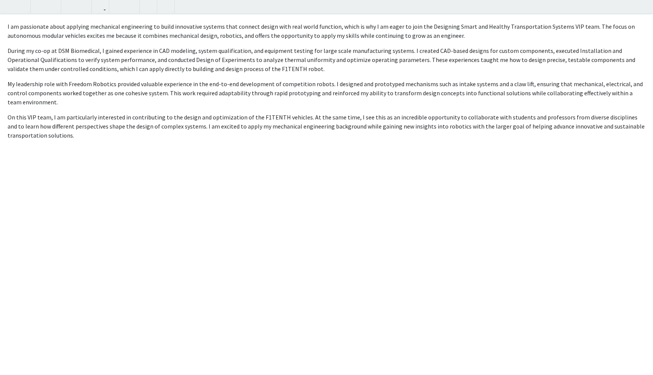
type textarea "<p>I am passionate about applying mechanical engineering to build innovative sy…"
